Goal: Information Seeking & Learning: Learn about a topic

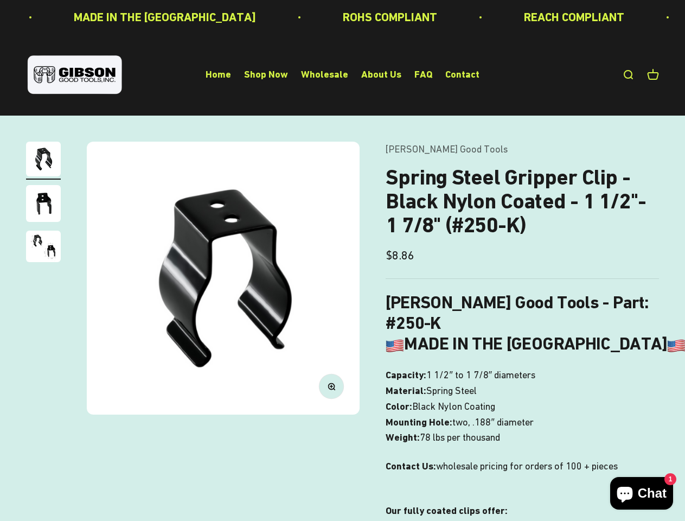
click at [342, 260] on img at bounding box center [223, 278] width 273 height 273
click at [223, 278] on img at bounding box center [223, 278] width 273 height 273
click at [331, 386] on icon "button" at bounding box center [331, 385] width 3 height 3
click at [43, 161] on img "Go to item 1" at bounding box center [43, 159] width 35 height 35
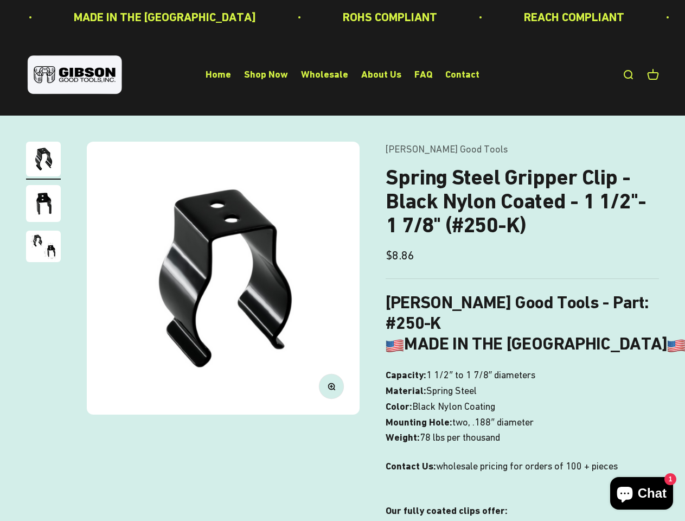
click at [43, 205] on img "Go to item 2" at bounding box center [43, 203] width 35 height 37
click at [43, 248] on img "Go to item 3" at bounding box center [43, 245] width 35 height 31
